Goal: Check status: Check status

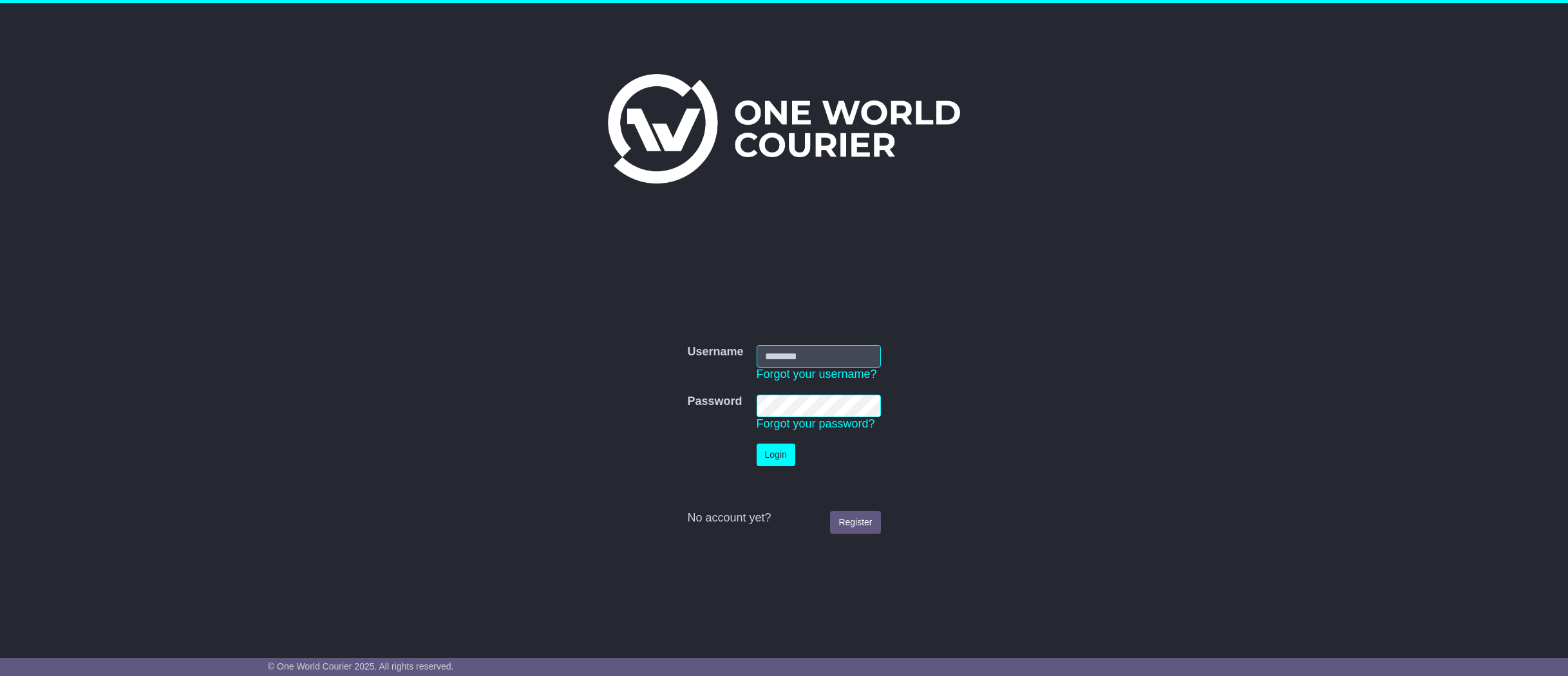
type input "**********"
click at [776, 453] on button "Login" at bounding box center [775, 455] width 38 height 23
